Goal: Connect with others: Connect with other users

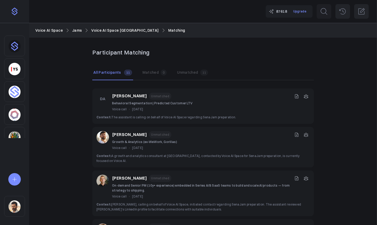
click at [295, 97] on icon at bounding box center [296, 96] width 5 height 5
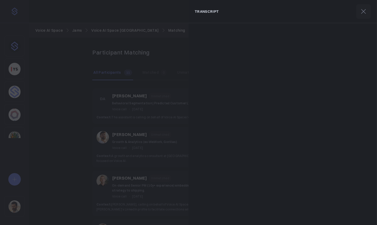
click at [329, 14] on icon at bounding box center [363, 11] width 8 height 8
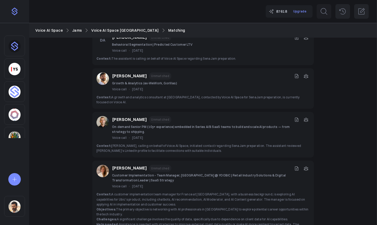
scroll to position [70, 0]
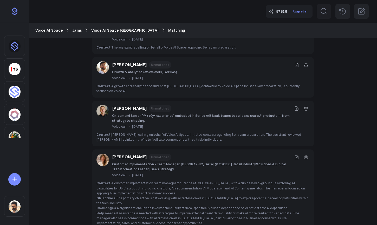
click at [295, 155] on icon at bounding box center [296, 157] width 5 height 5
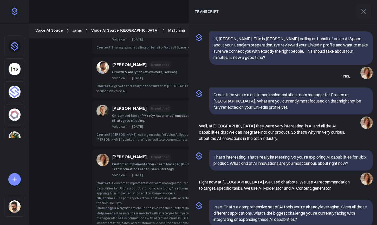
click at [366, 14] on icon at bounding box center [363, 11] width 8 height 8
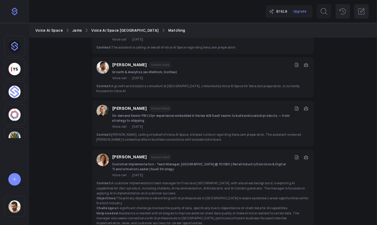
scroll to position [0, 0]
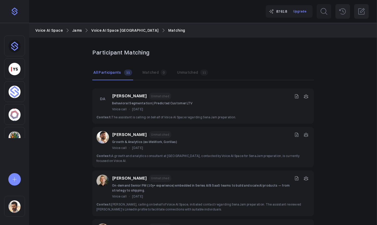
click at [297, 96] on icon at bounding box center [296, 96] width 5 height 5
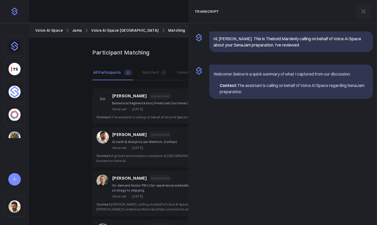
click at [166, 91] on div "Damien Acheson Unmatched Behavioral Segmentation | Predicted Customer LTV Voice…" at bounding box center [202, 107] width 221 height 36
click at [362, 10] on icon at bounding box center [363, 11] width 8 height 8
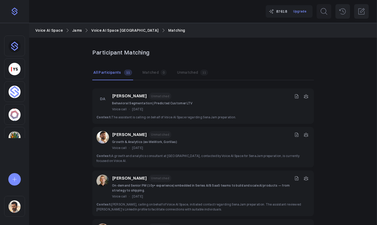
click at [297, 133] on icon at bounding box center [296, 134] width 5 height 5
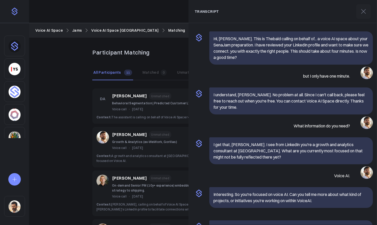
click at [363, 17] on button at bounding box center [363, 11] width 15 height 15
